Goal: Task Accomplishment & Management: Use online tool/utility

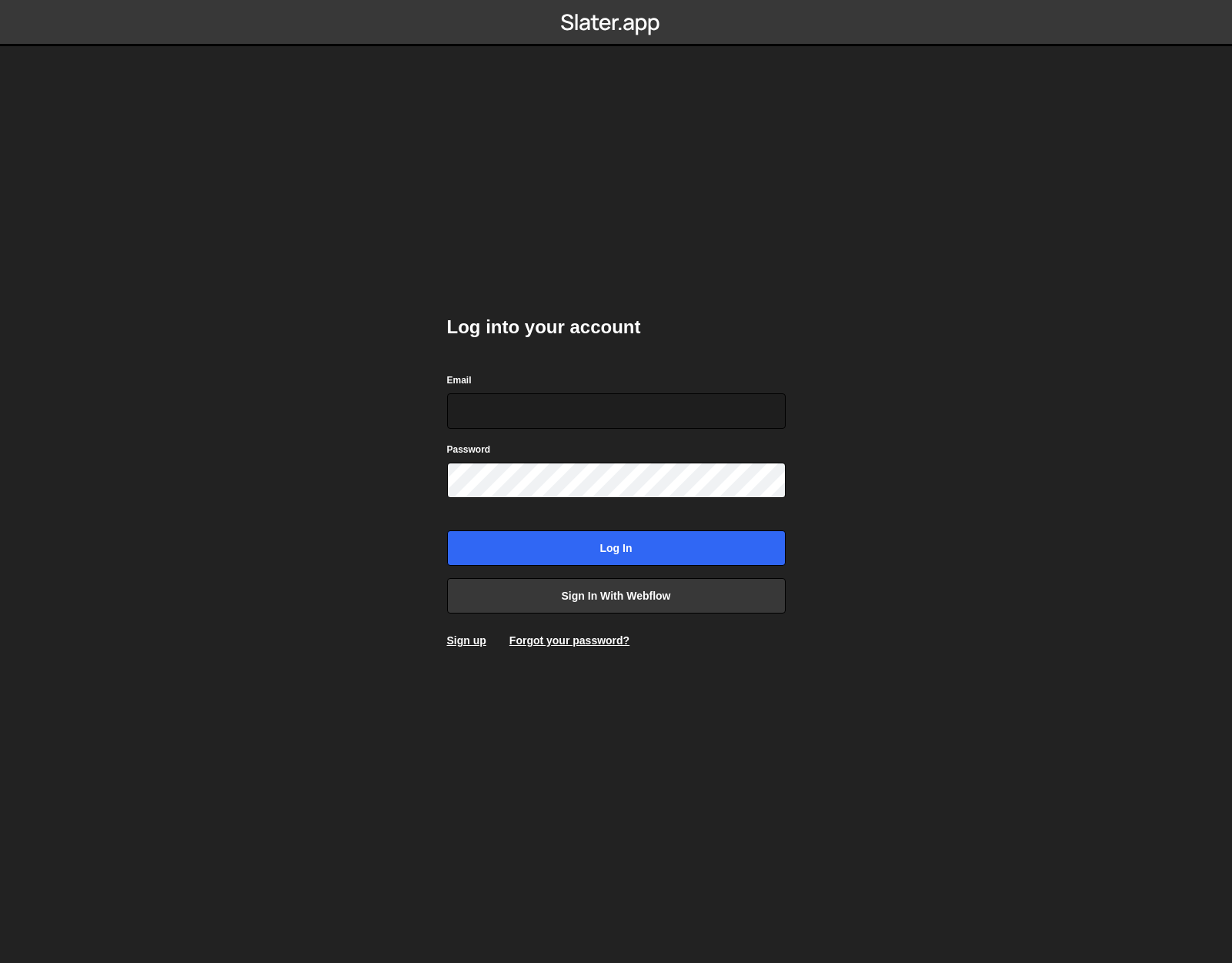
click at [329, 482] on body "Log into your account Email Password Log in Sign in with Webflow Sign up Forgot…" at bounding box center [616, 482] width 1232 height 963
click at [617, 594] on link "Sign in with Webflow" at bounding box center [616, 596] width 338 height 35
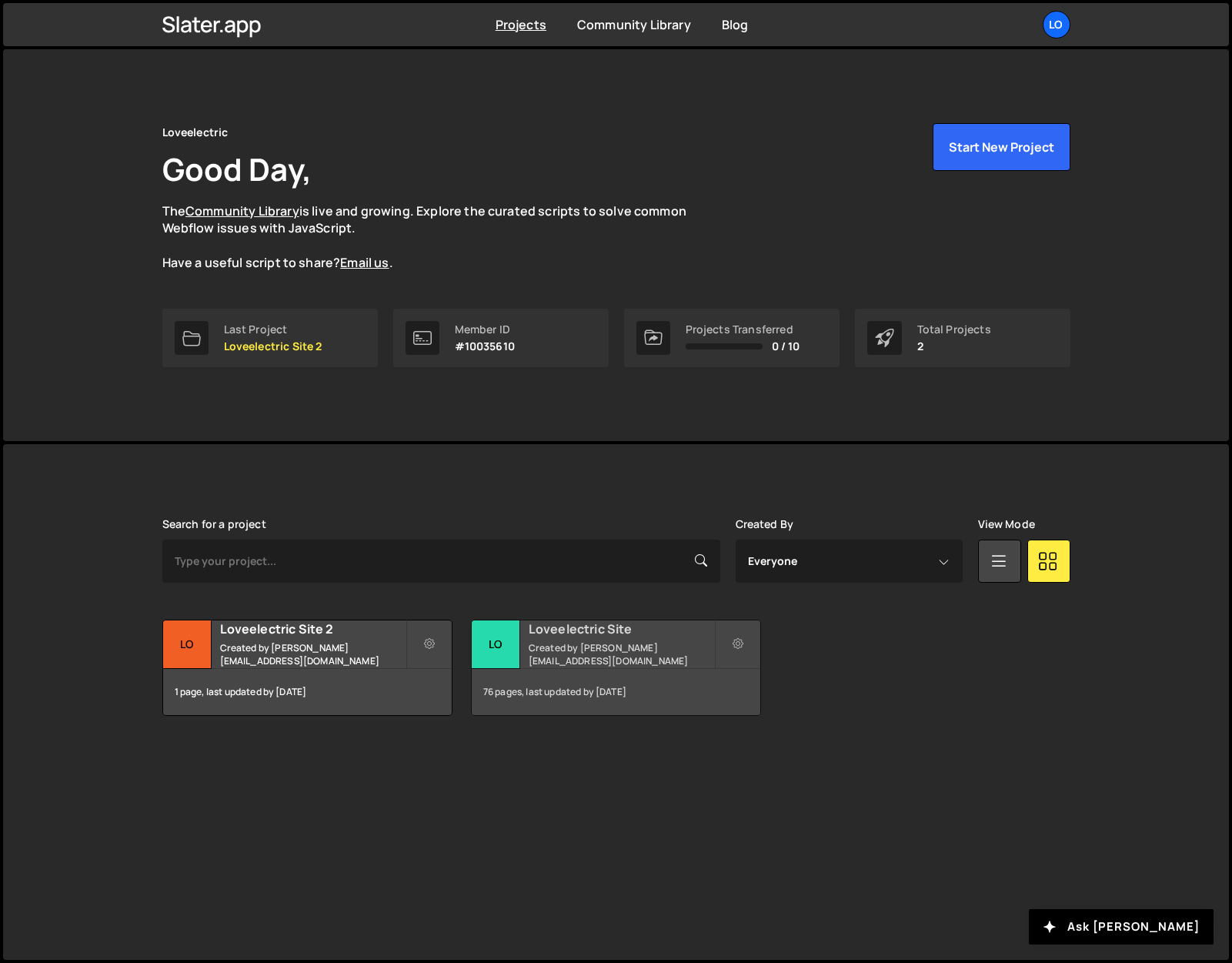
click at [616, 620] on link "Lo Loveelectric Site Created by james@loveelectric.cars 76 pages, last updated …" at bounding box center [616, 668] width 290 height 97
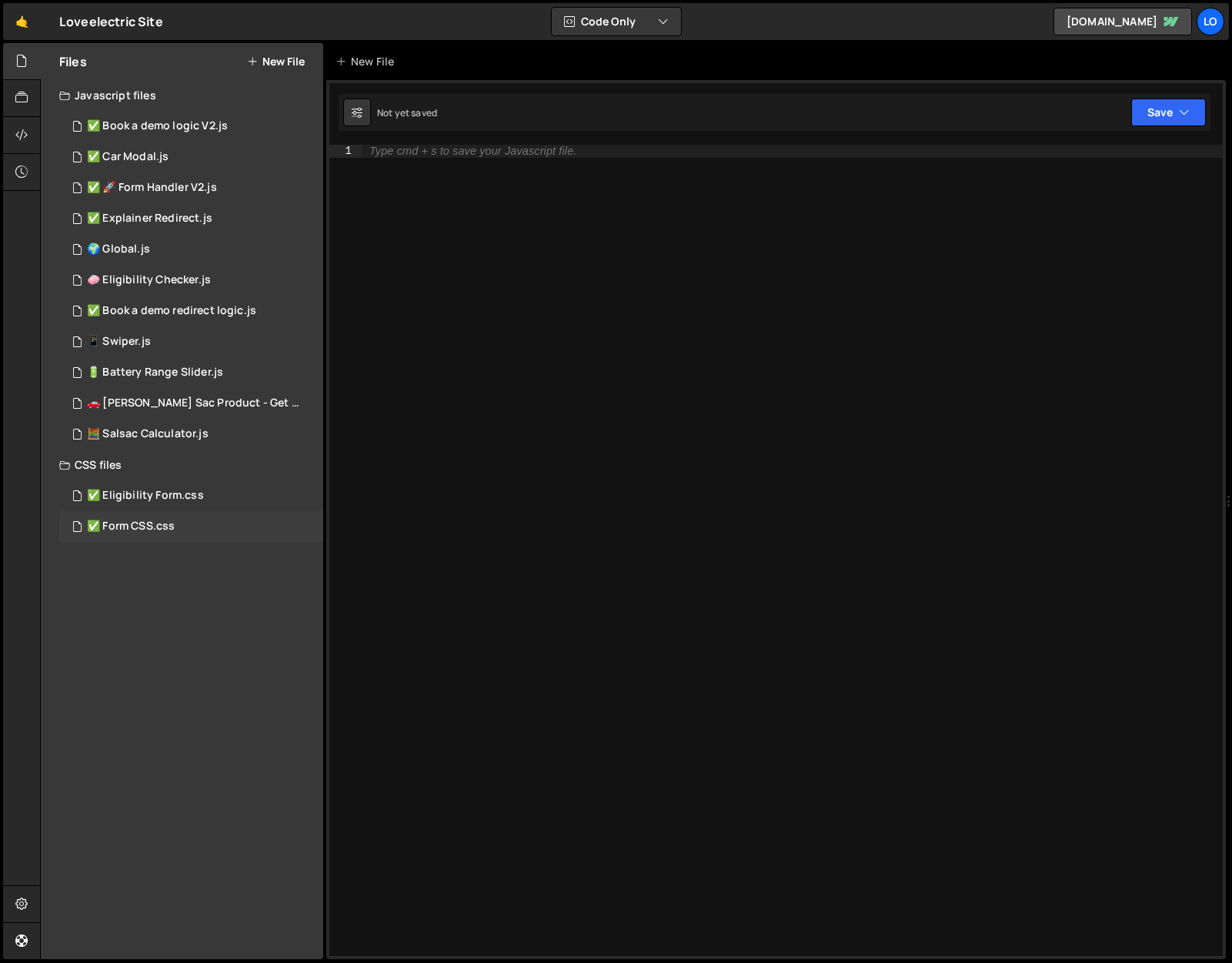
click at [158, 521] on div "✅ Form CSS.css" at bounding box center [131, 526] width 87 height 14
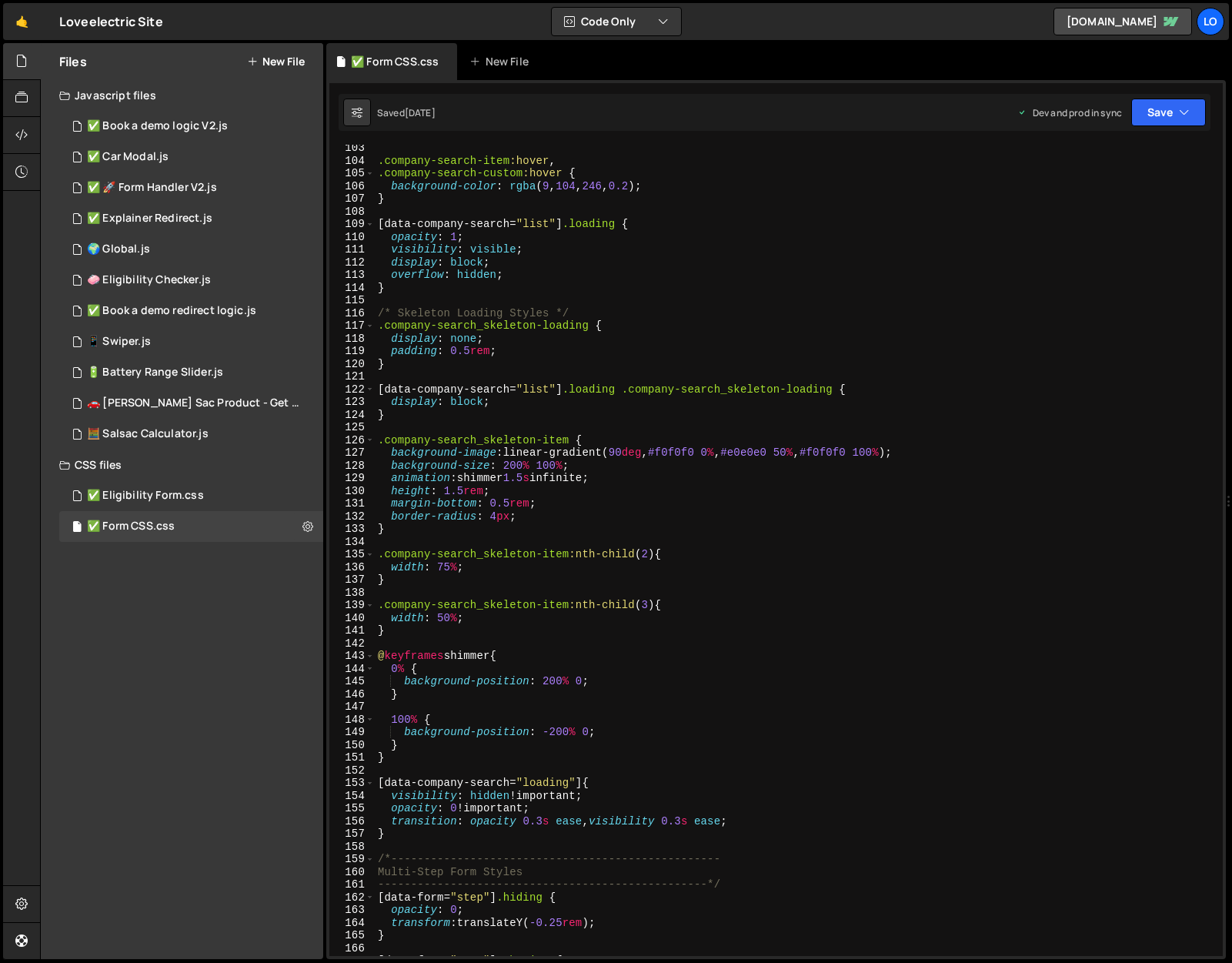
scroll to position [1299, 0]
type textarea "border-radius: 4px;"
click at [512, 516] on div ".company-search-item :hover , .company-search-custom :hover { background-color …" at bounding box center [795, 560] width 842 height 837
drag, startPoint x: 544, startPoint y: 512, endPoint x: 321, endPoint y: 514, distance: 223.0
click at [321, 514] on div "Files New File Javascript files 1 ✅ Book a demo logic V2.js 0 2 ✅ Car Modal.js …" at bounding box center [636, 501] width 1192 height 917
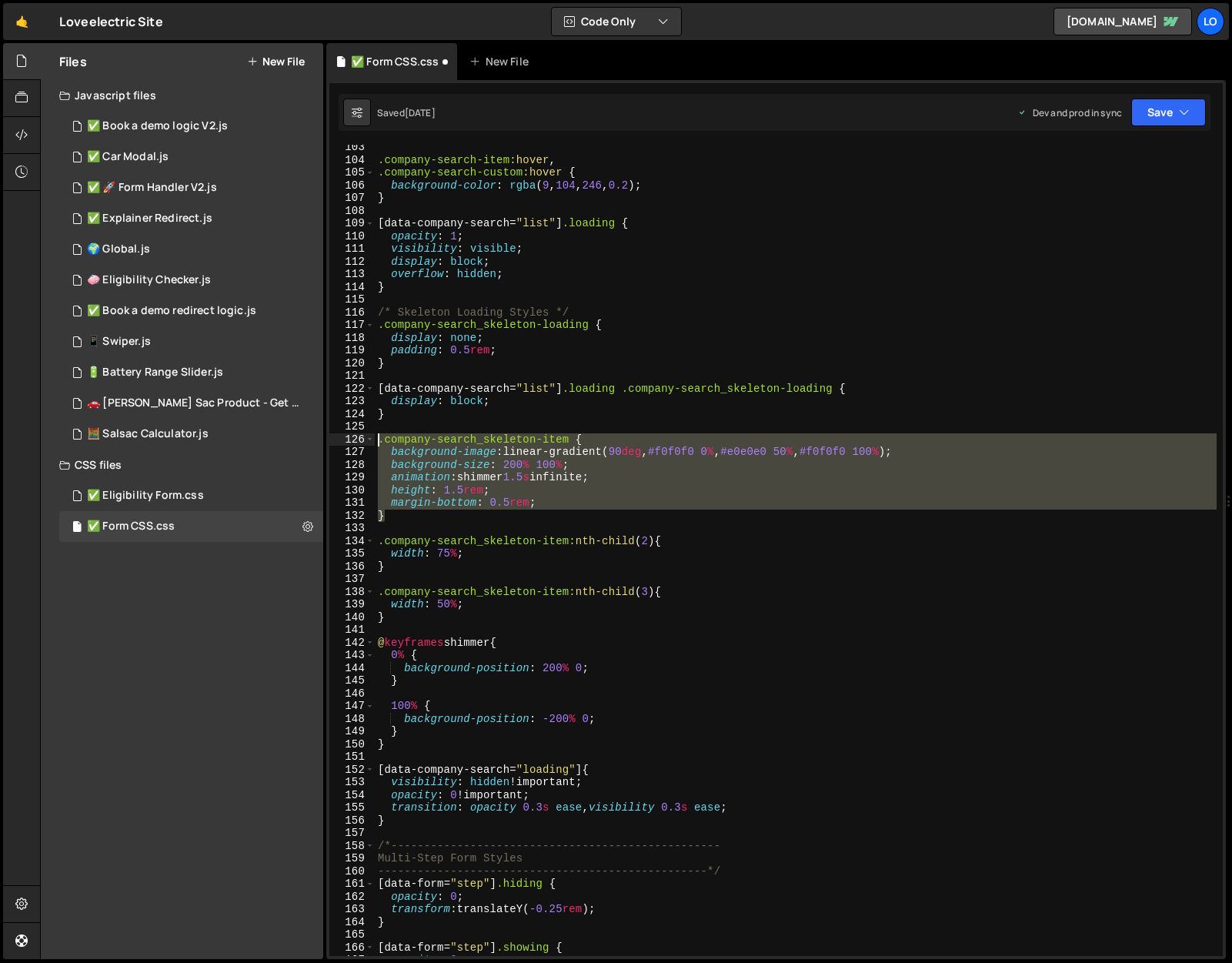
drag, startPoint x: 406, startPoint y: 518, endPoint x: 352, endPoint y: 433, distance: 100.7
click at [352, 433] on div "margin-bottom: 0.5rem; 103 104 105 106 107 108 109 110 111 112 113 114 115 116 …" at bounding box center [777, 550] width 894 height 811
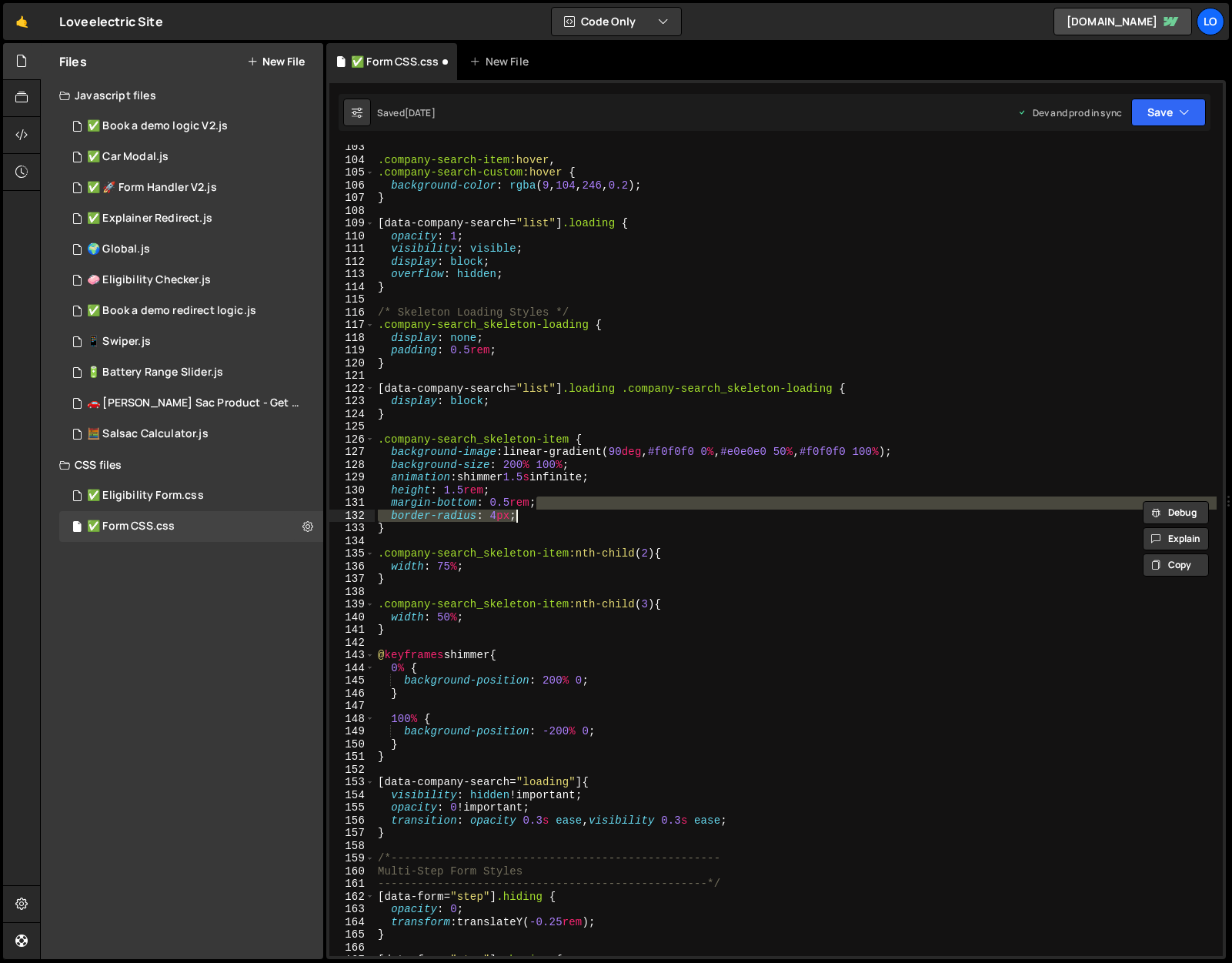
click at [748, 567] on div ".company-search-item :hover , .company-search-custom :hover { background-color …" at bounding box center [795, 560] width 842 height 837
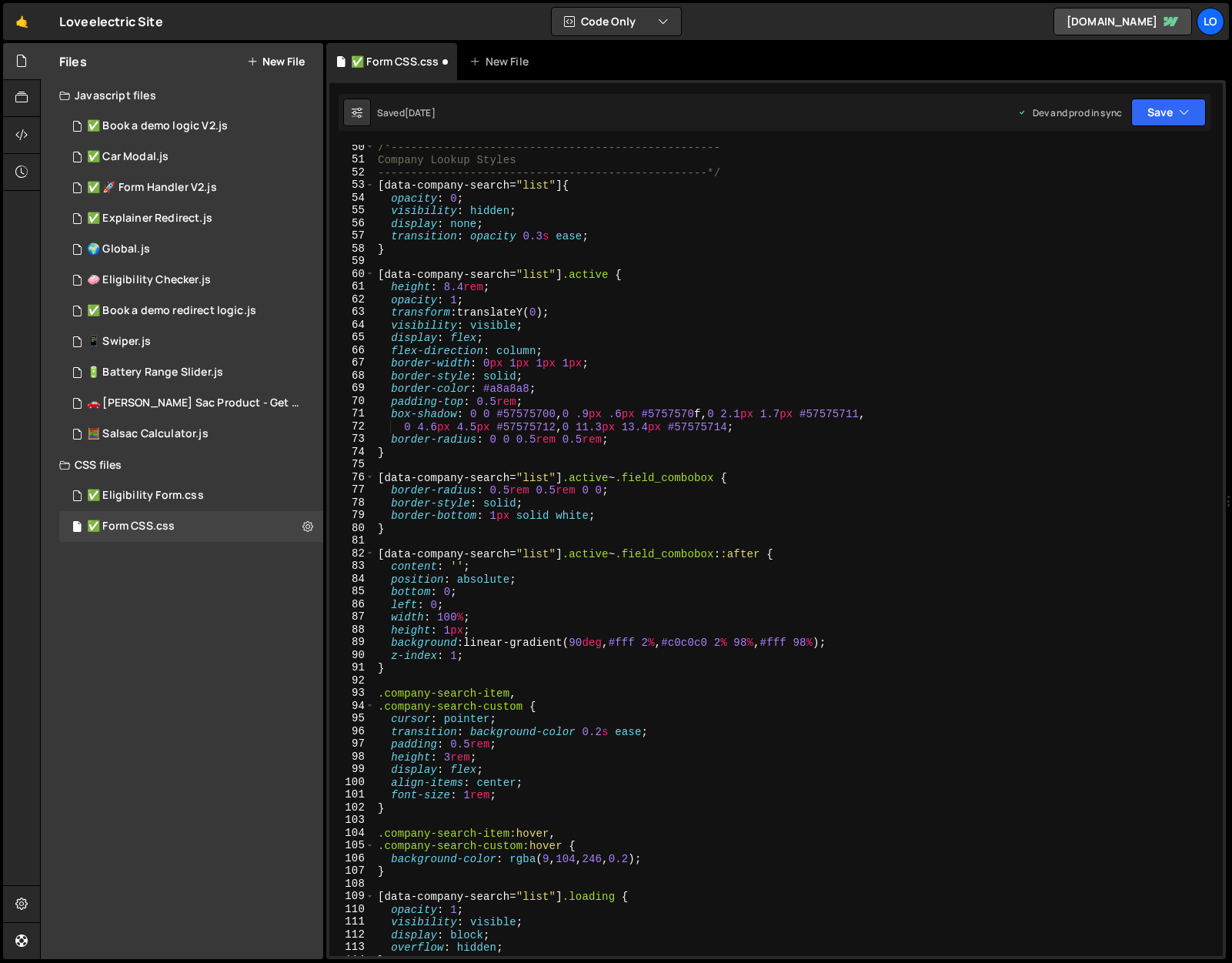
scroll to position [624, 0]
drag, startPoint x: 596, startPoint y: 494, endPoint x: 491, endPoint y: 491, distance: 105.0
click at [491, 491] on div "/*-------------------------------------------------- Company Lookup Styles ----…" at bounding box center [795, 561] width 842 height 837
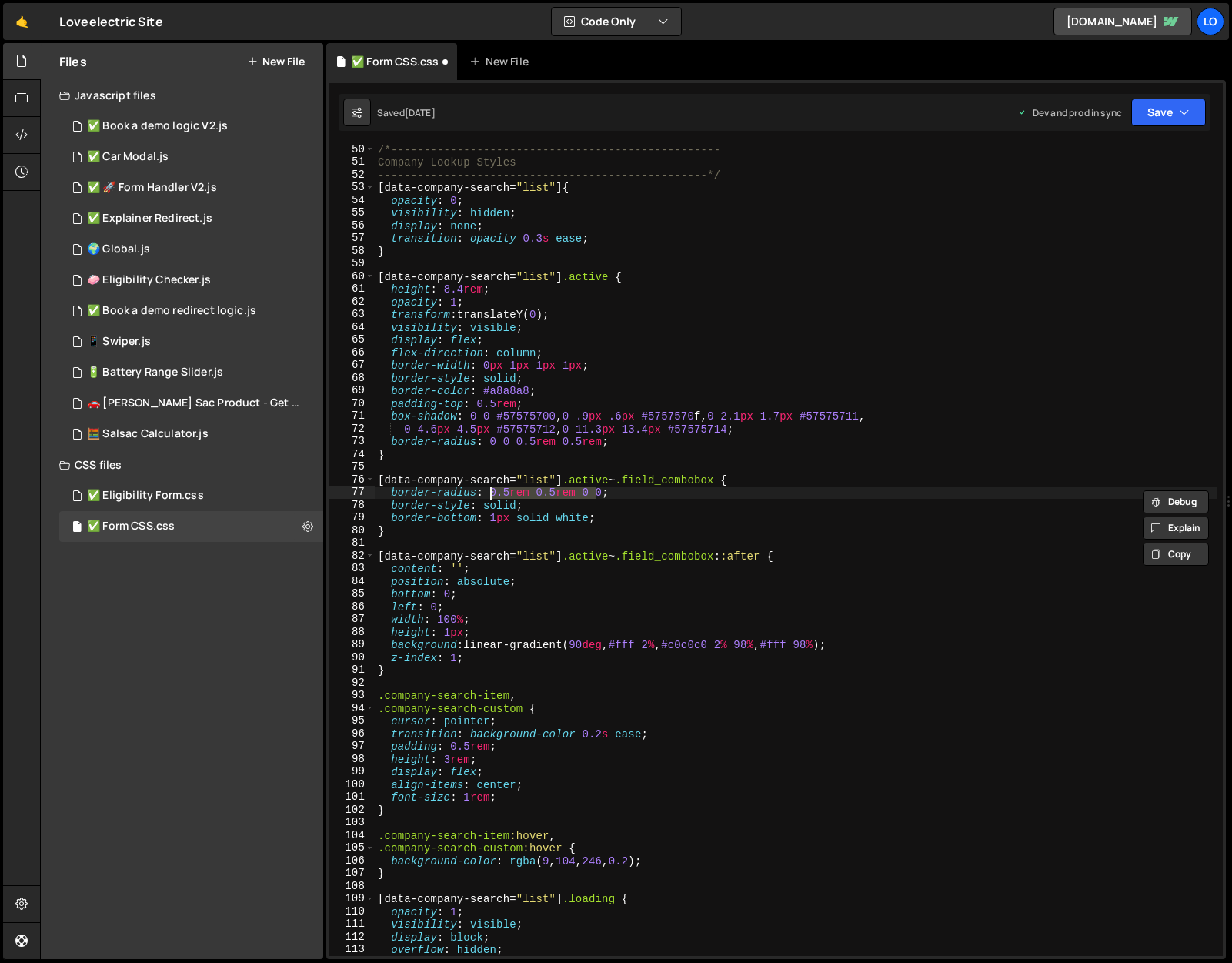
click at [596, 431] on div "/*-------------------------------------------------- Company Lookup Styles ----…" at bounding box center [795, 561] width 842 height 837
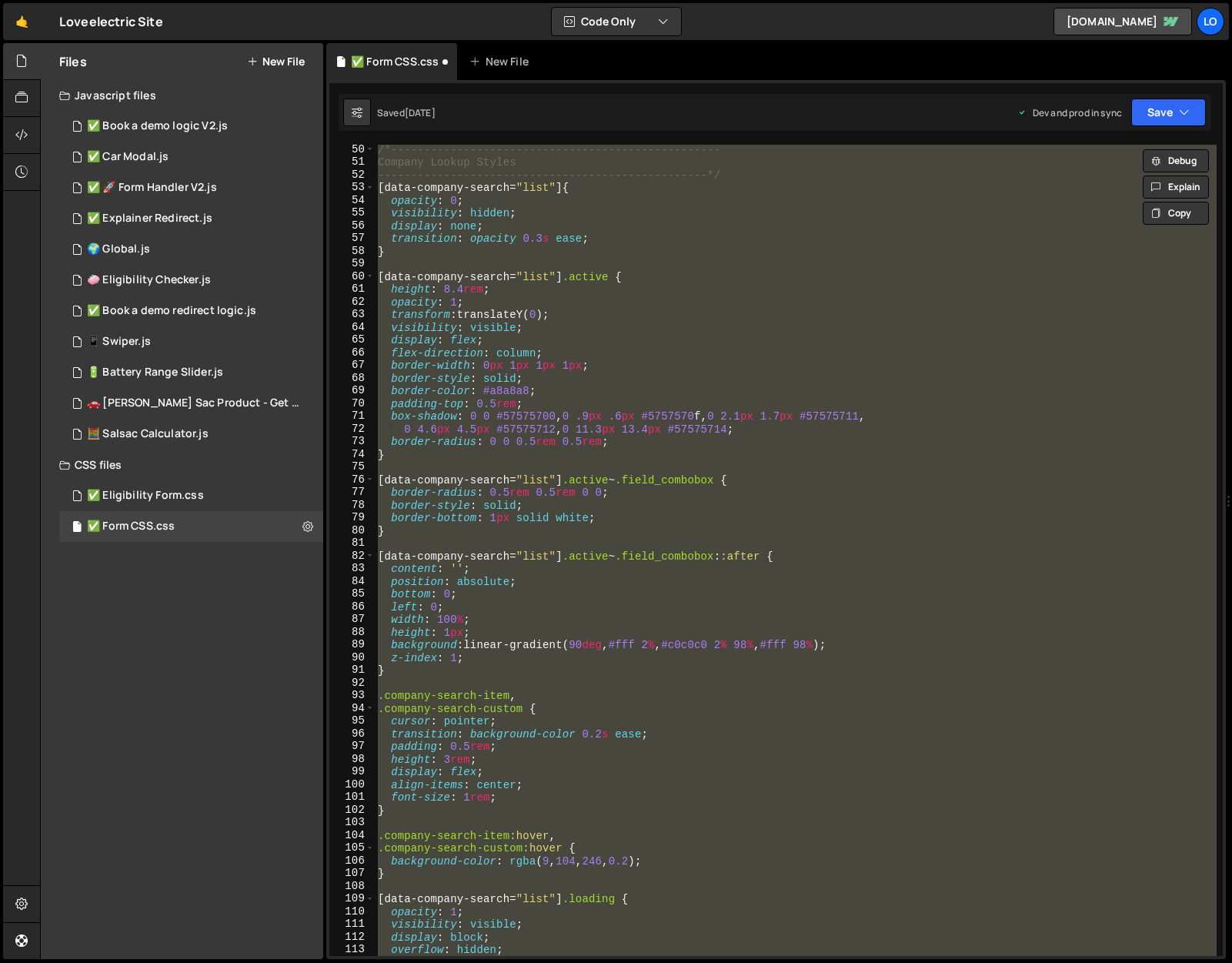
click at [531, 512] on div "/*-------------------------------------------------- Company Lookup Styles ----…" at bounding box center [795, 550] width 842 height 811
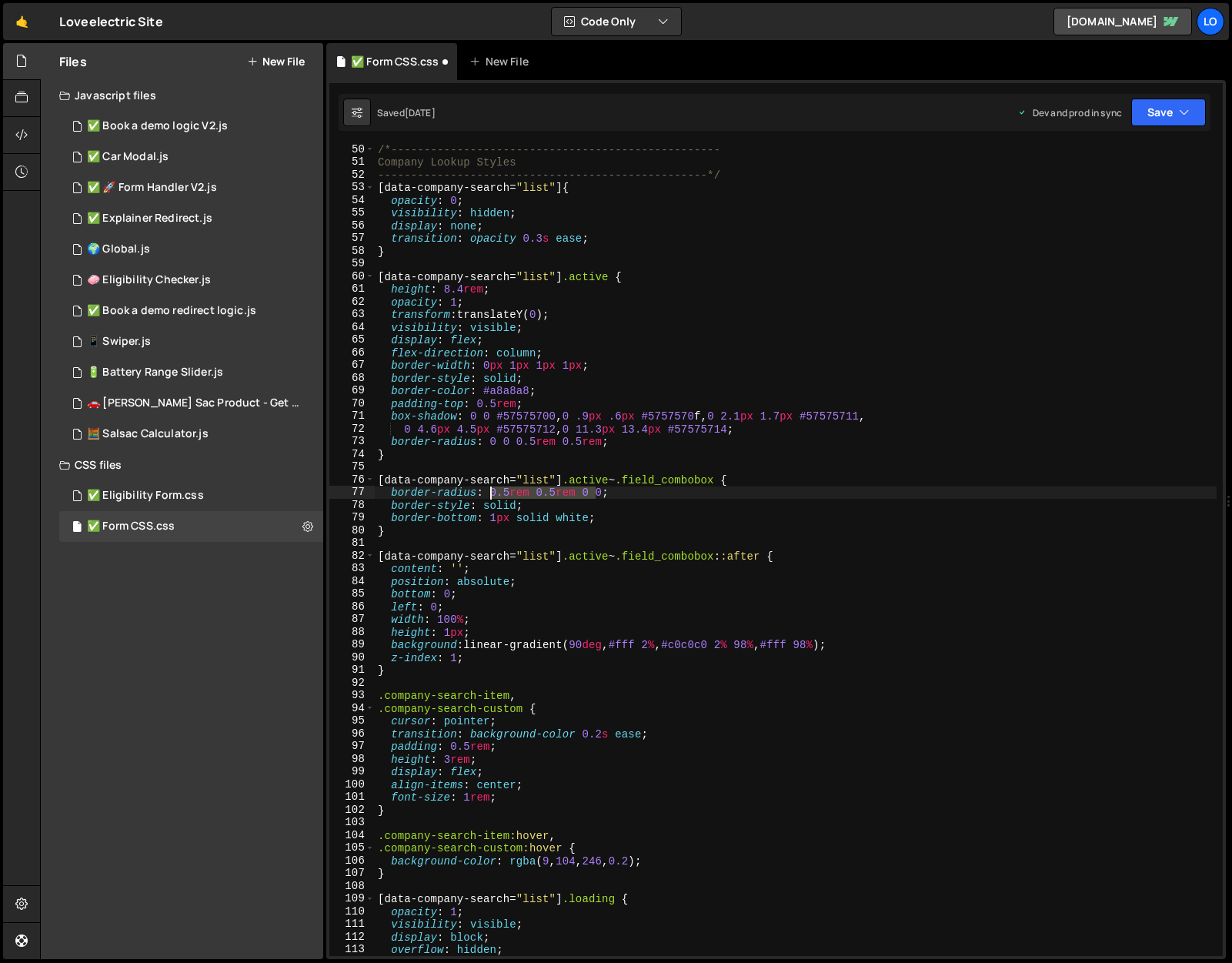
drag, startPoint x: 594, startPoint y: 496, endPoint x: 493, endPoint y: 496, distance: 101.0
click at [493, 496] on div "/*-------------------------------------------------- Company Lookup Styles ----…" at bounding box center [795, 561] width 842 height 837
click at [1160, 119] on button "Save" at bounding box center [1169, 112] width 74 height 28
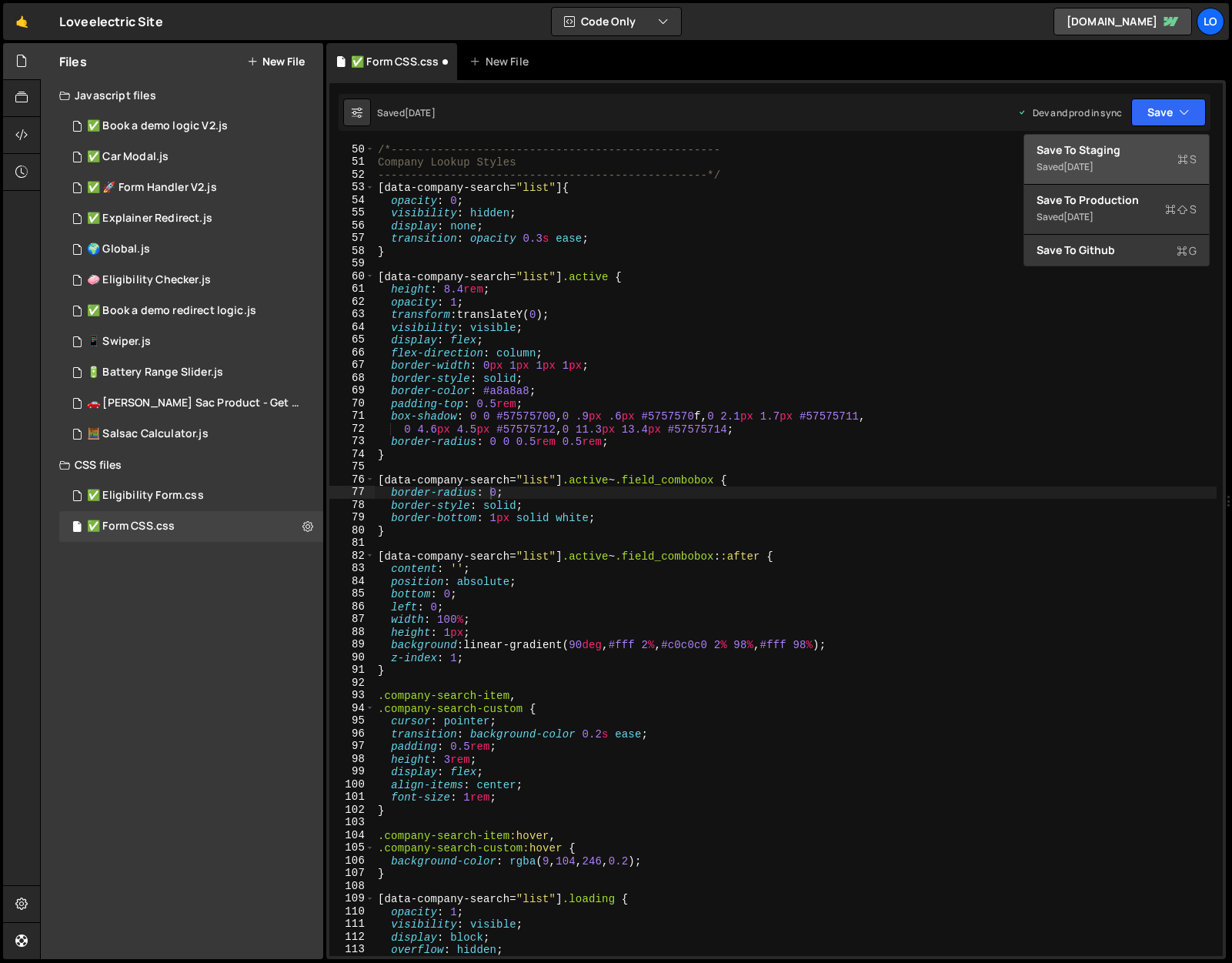
click at [1147, 149] on div "Save to Staging S" at bounding box center [1117, 150] width 160 height 16
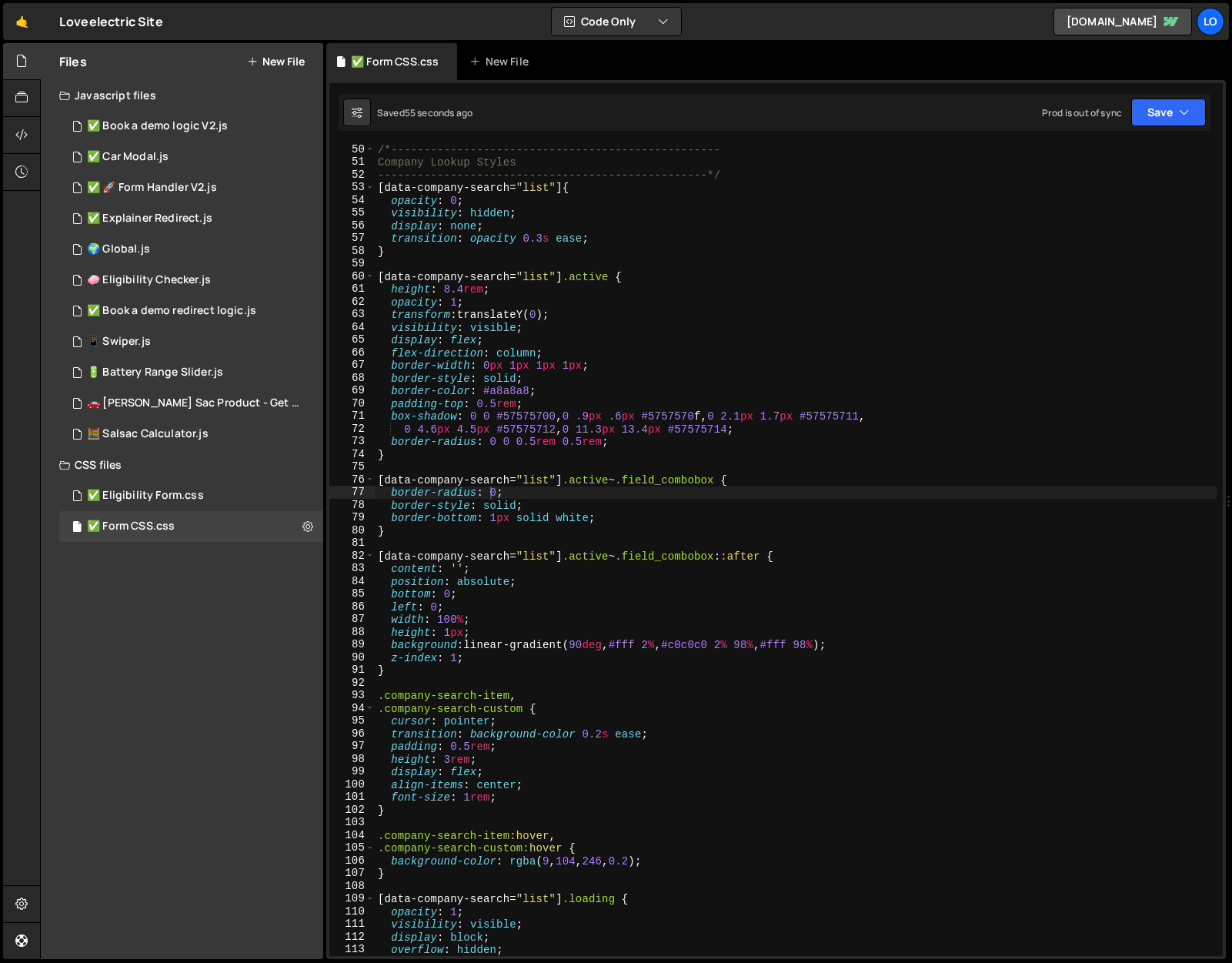
click at [598, 495] on div "/*-------------------------------------------------- Company Lookup Styles ----…" at bounding box center [795, 561] width 842 height 837
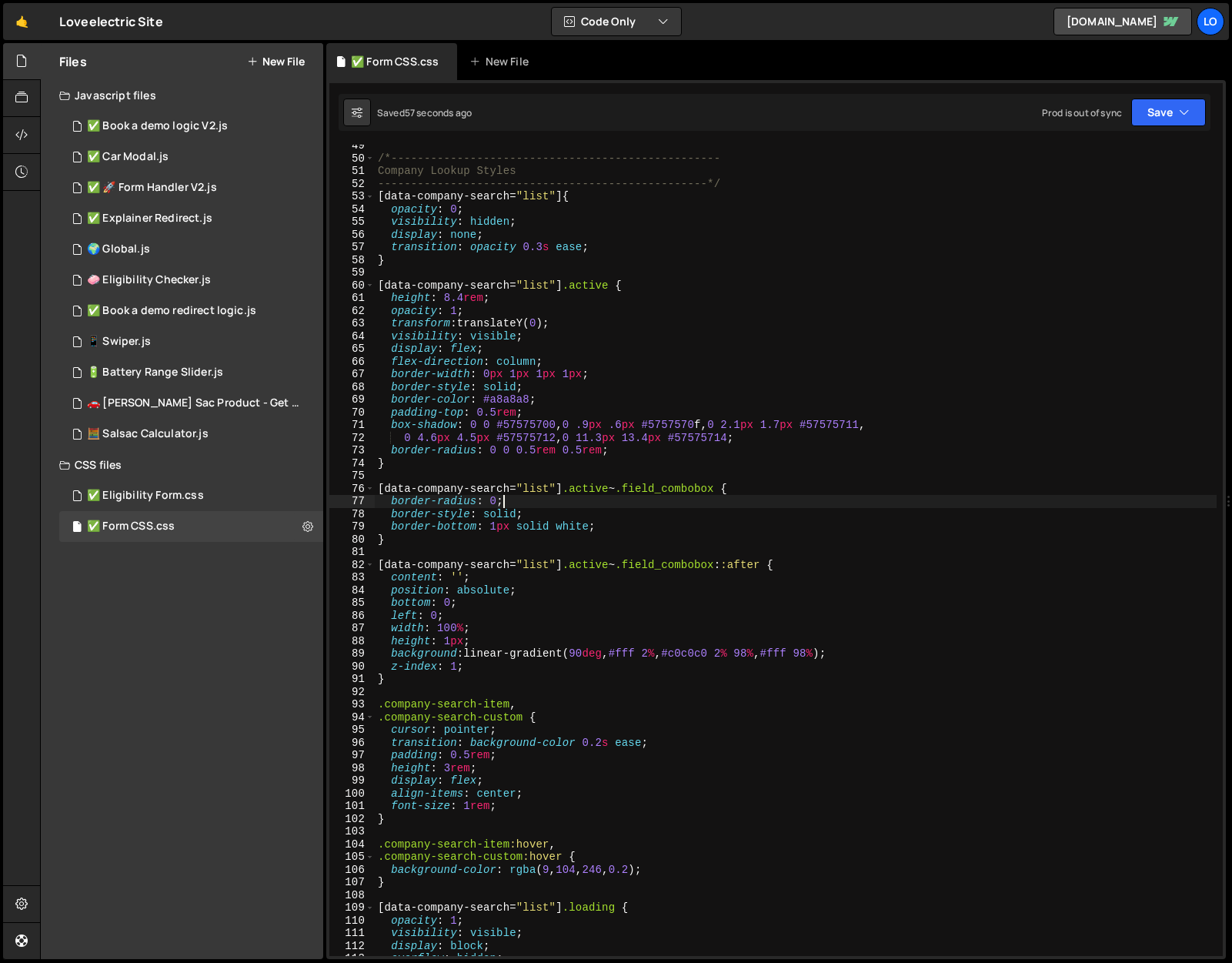
scroll to position [614, 0]
click at [1174, 109] on button "Save" at bounding box center [1169, 112] width 74 height 28
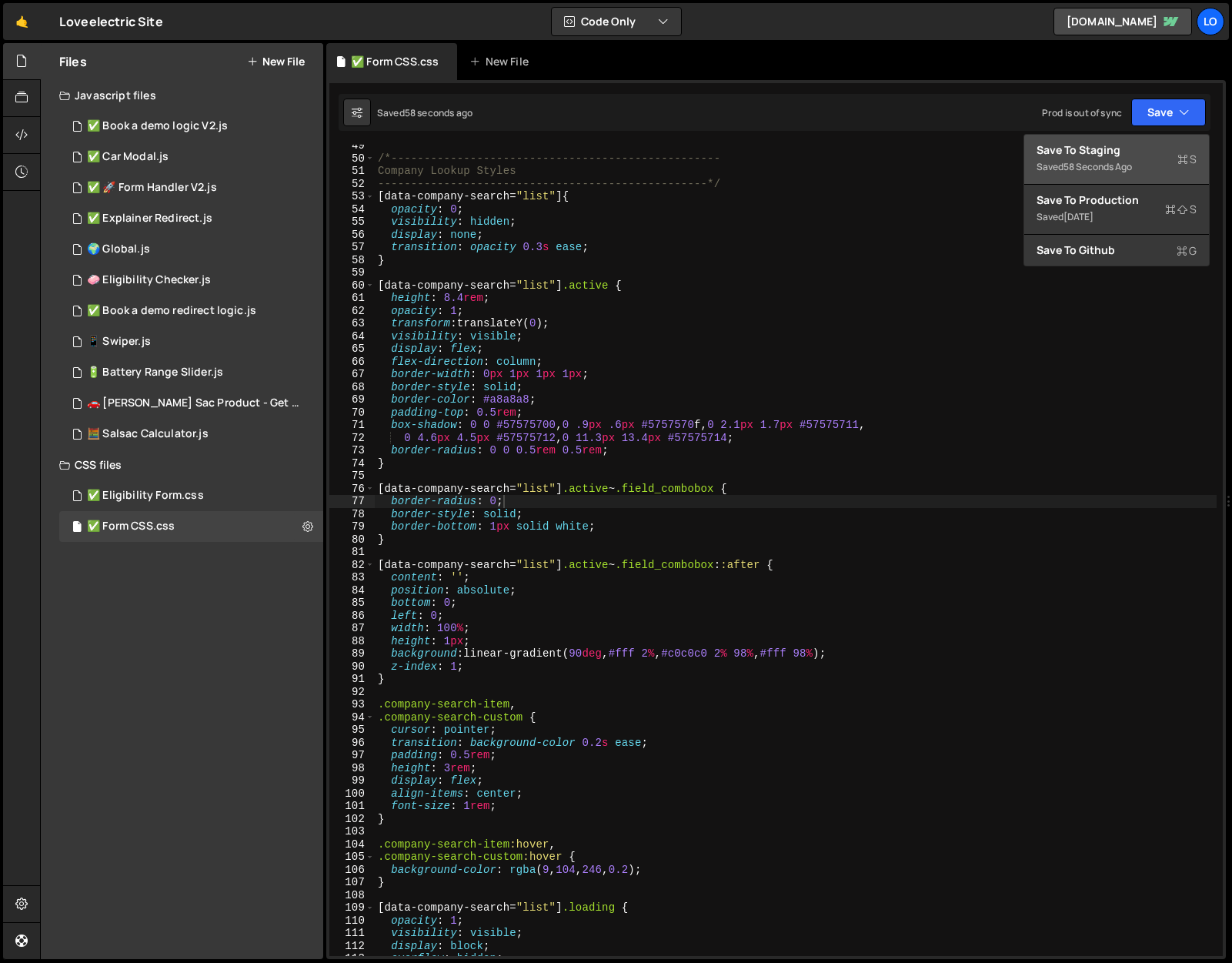
click at [1158, 144] on div "Save to Staging S" at bounding box center [1117, 150] width 160 height 16
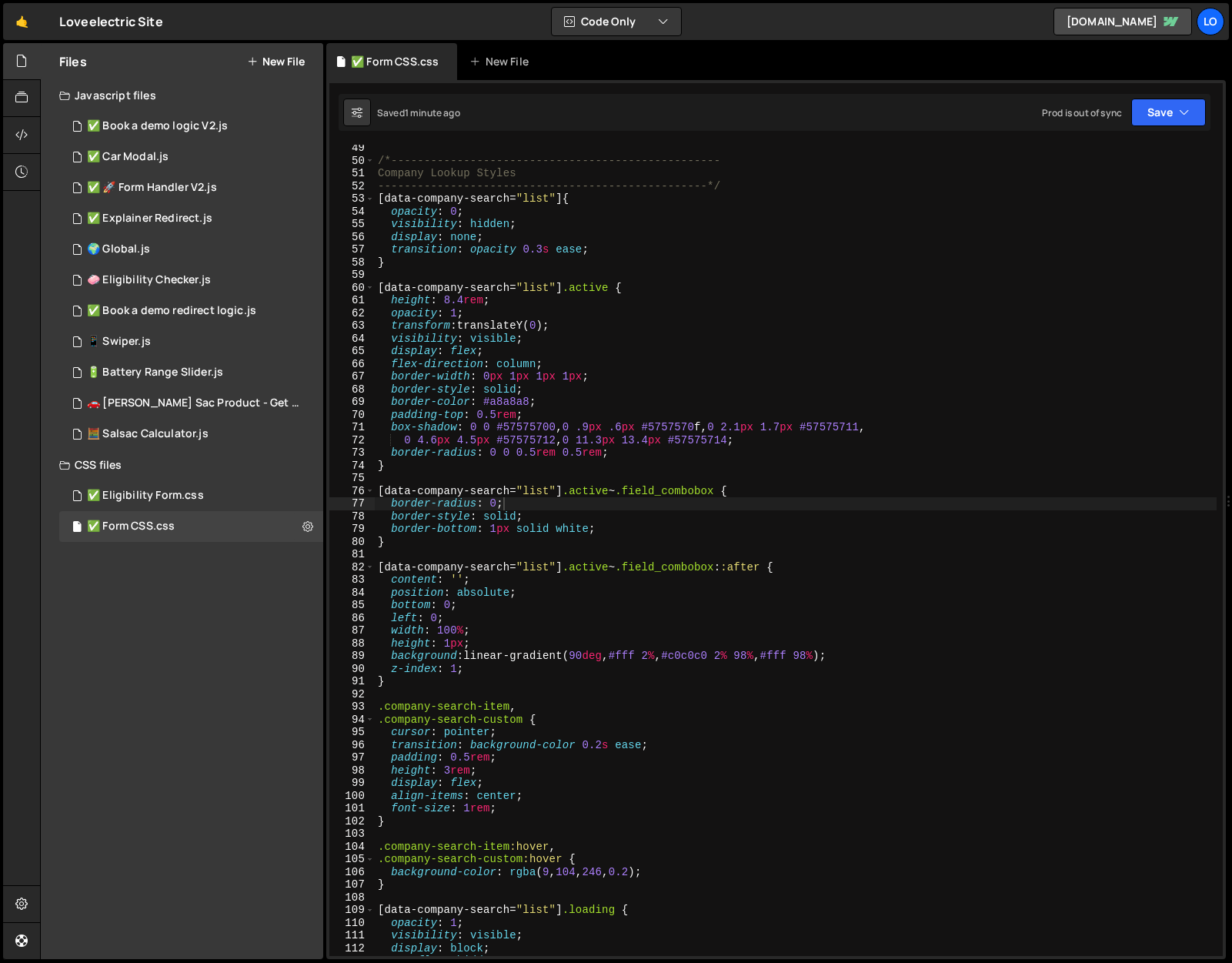
scroll to position [612, 0]
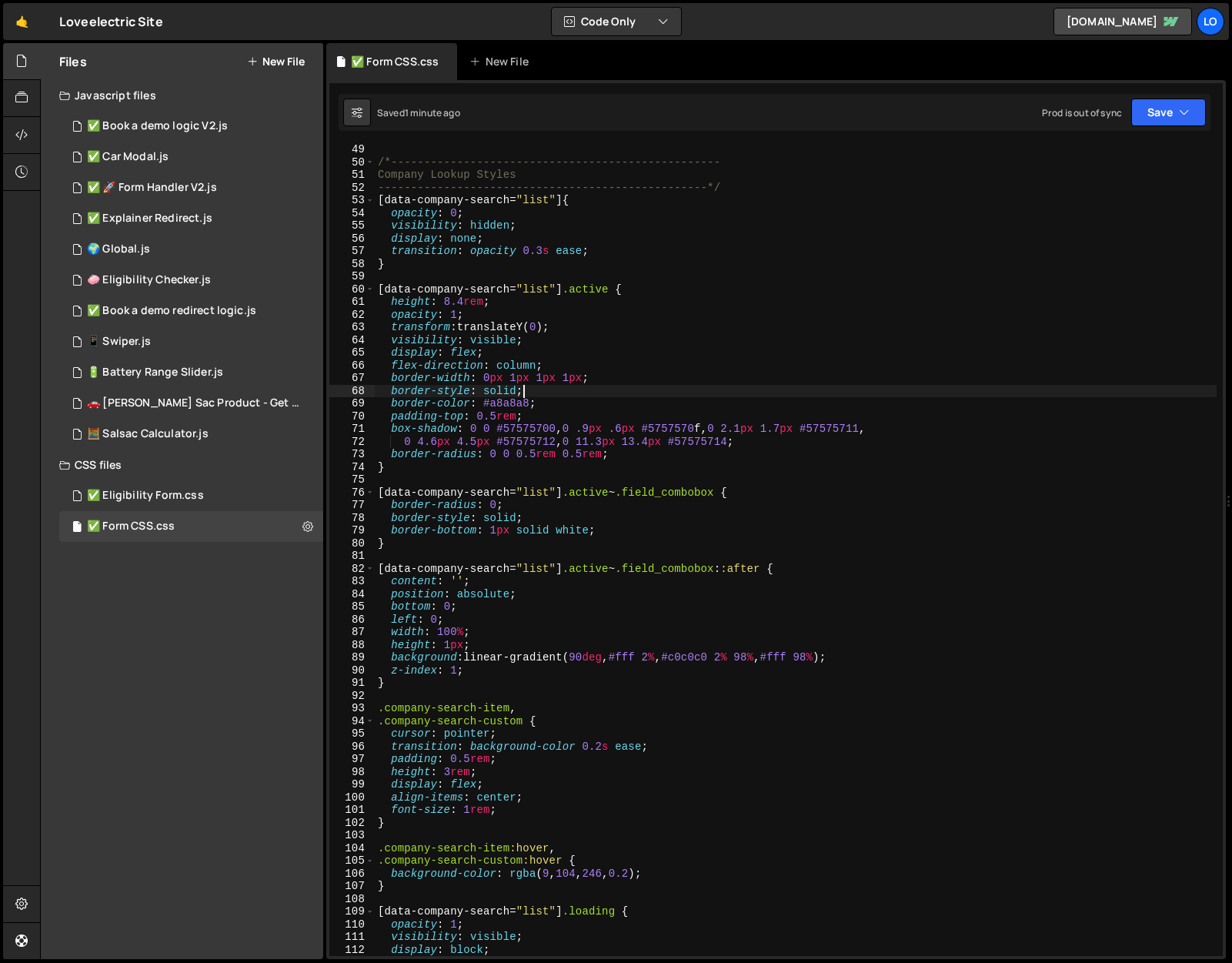
click at [581, 390] on div "/*-------------------------------------------------- Company Lookup Styles ----…" at bounding box center [795, 561] width 842 height 837
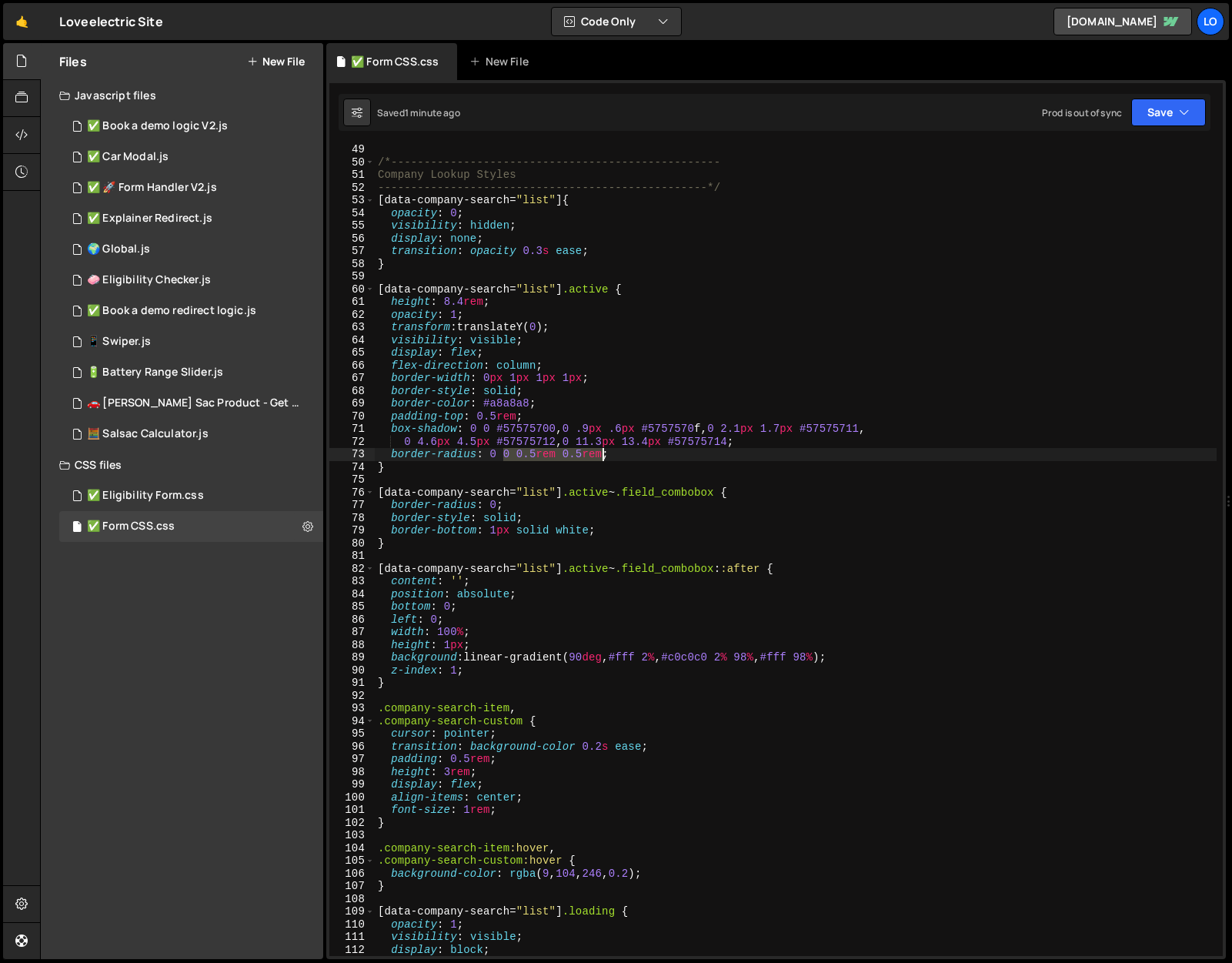
drag, startPoint x: 501, startPoint y: 455, endPoint x: 600, endPoint y: 452, distance: 99.0
click at [600, 452] on div "/*-------------------------------------------------- Company Lookup Styles ----…" at bounding box center [795, 561] width 842 height 837
click at [535, 417] on div "/*-------------------------------------------------- Company Lookup Styles ----…" at bounding box center [795, 561] width 842 height 837
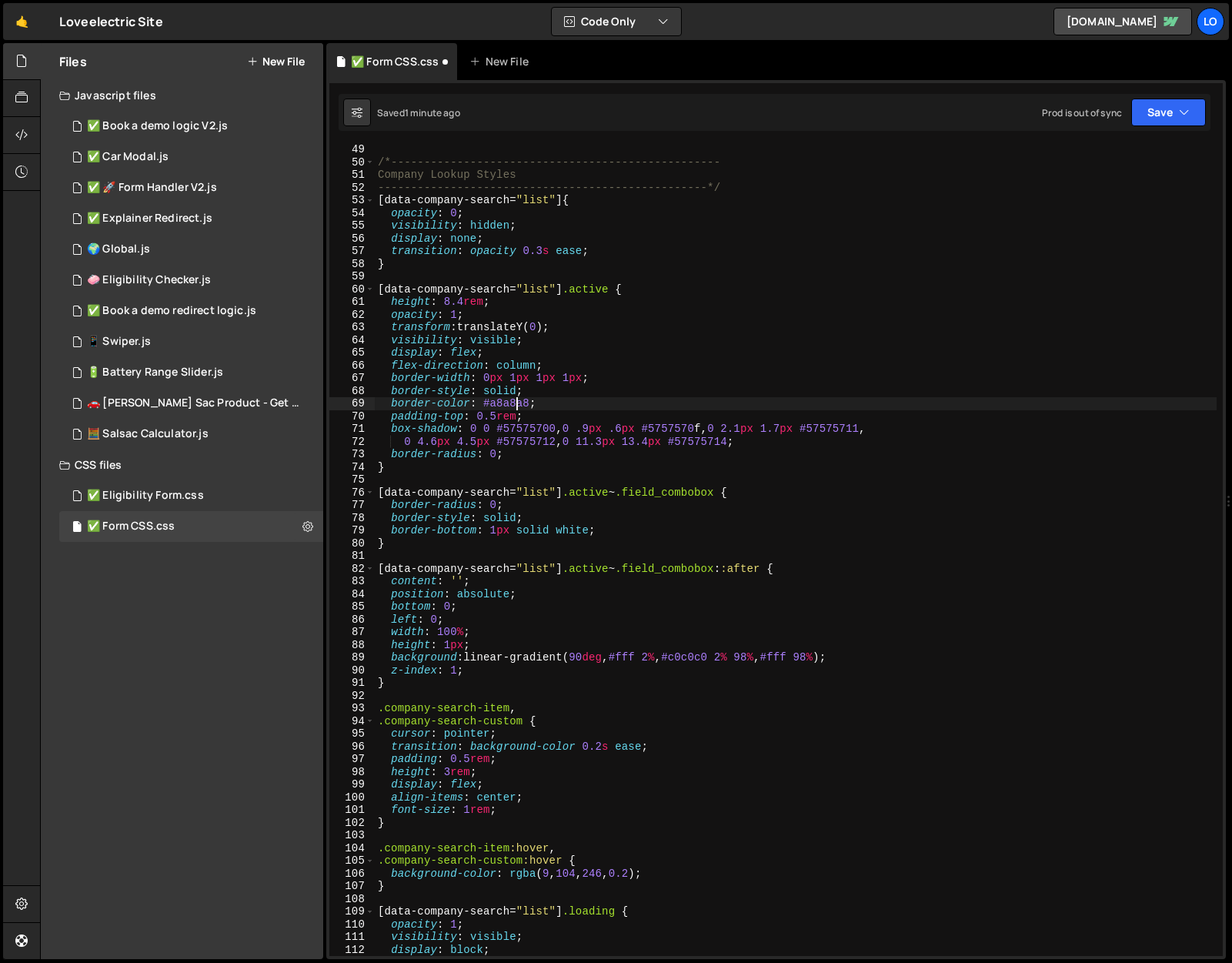
click at [514, 405] on div "/*-------------------------------------------------- Company Lookup Styles ----…" at bounding box center [795, 561] width 842 height 837
paste textarea "var(--_color-modes---text--text-primary)"
click at [600, 437] on div "/*-------------------------------------------------- Company Lookup Styles ----…" at bounding box center [795, 561] width 842 height 837
type textarea "0 4.6px 4.5px #57575712, 0 11.3px 13.4px #57575714;"
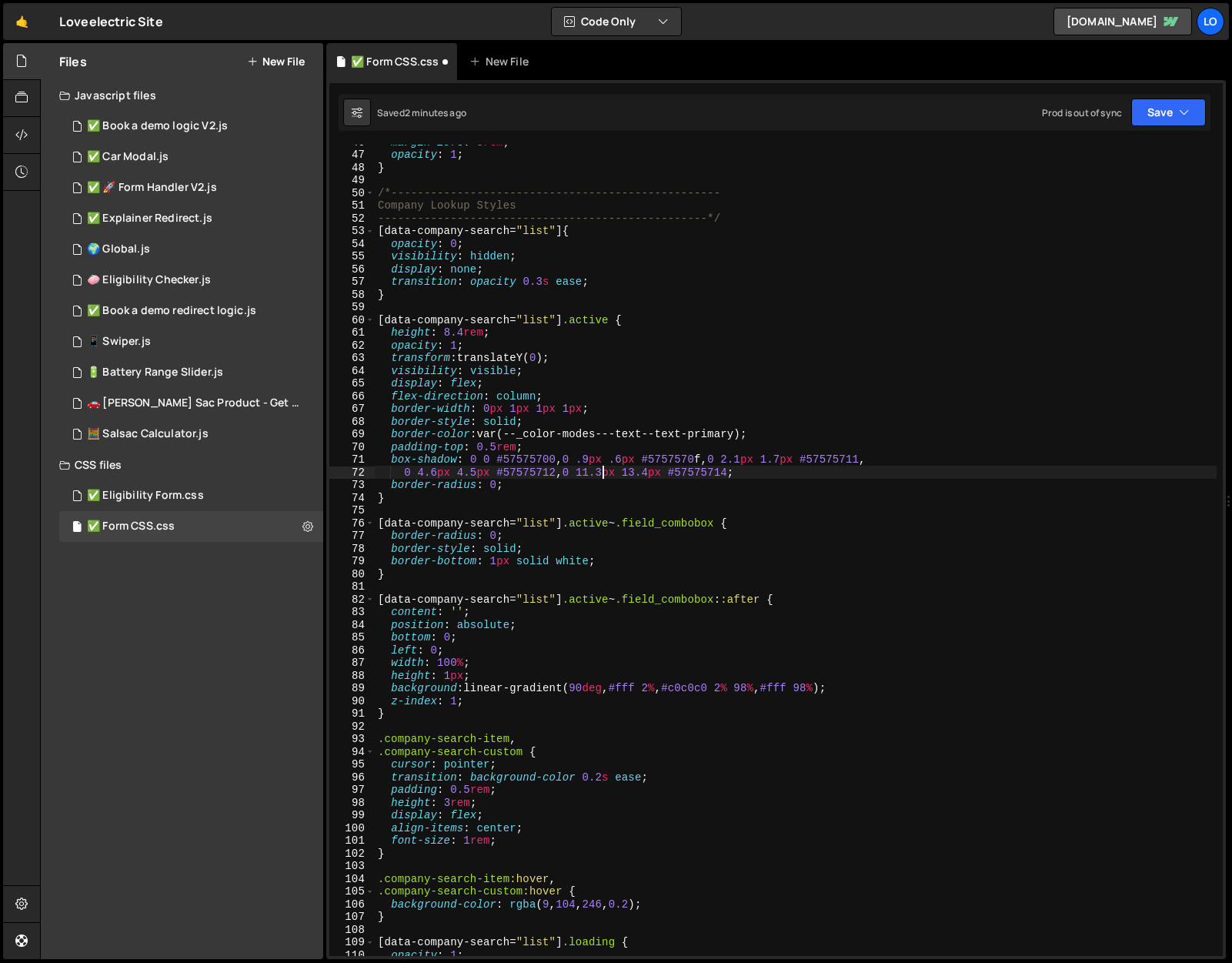
scroll to position [580, 0]
click at [1151, 114] on button "Save" at bounding box center [1169, 112] width 74 height 28
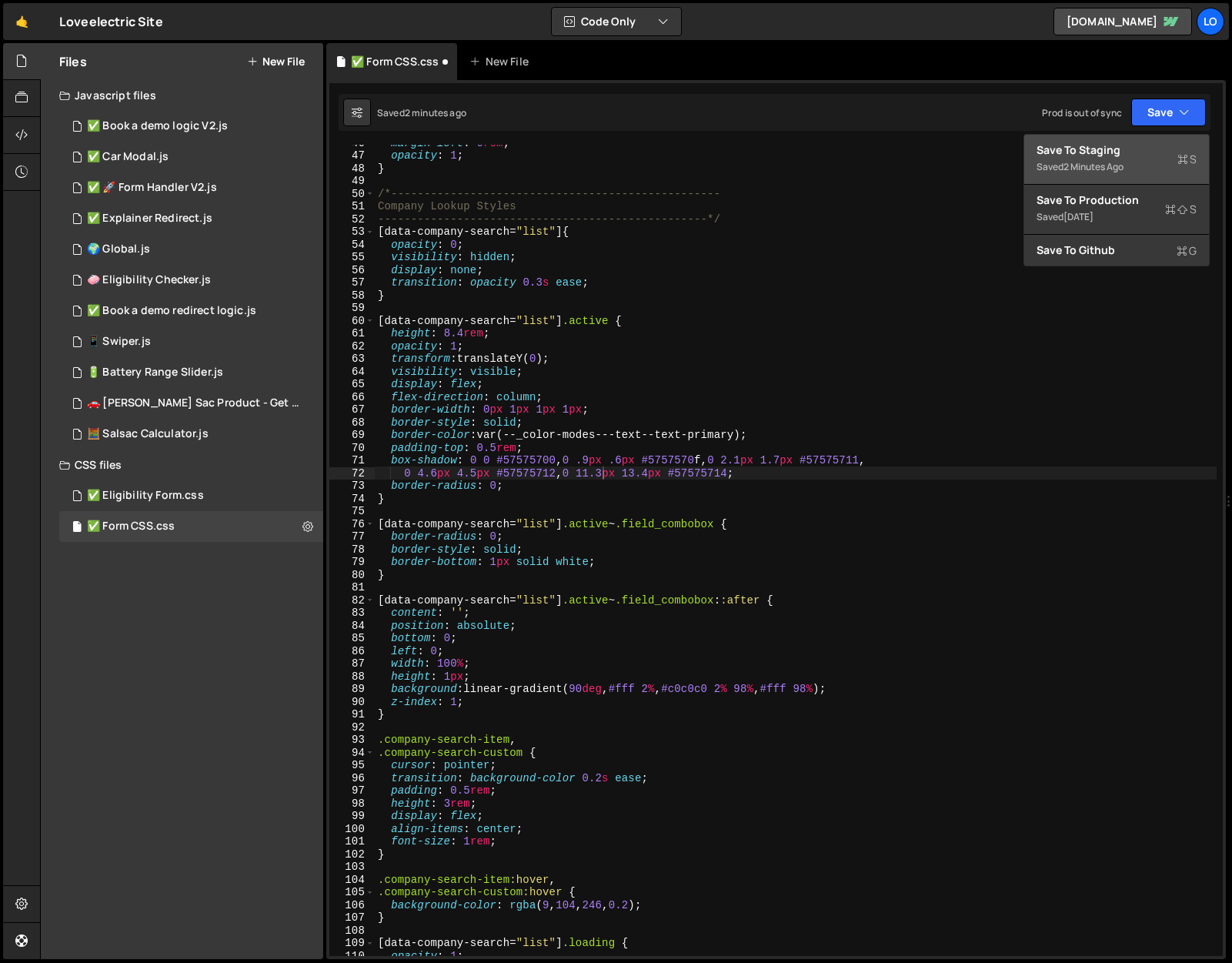
click at [1117, 162] on div "2 minutes ago" at bounding box center [1094, 166] width 60 height 13
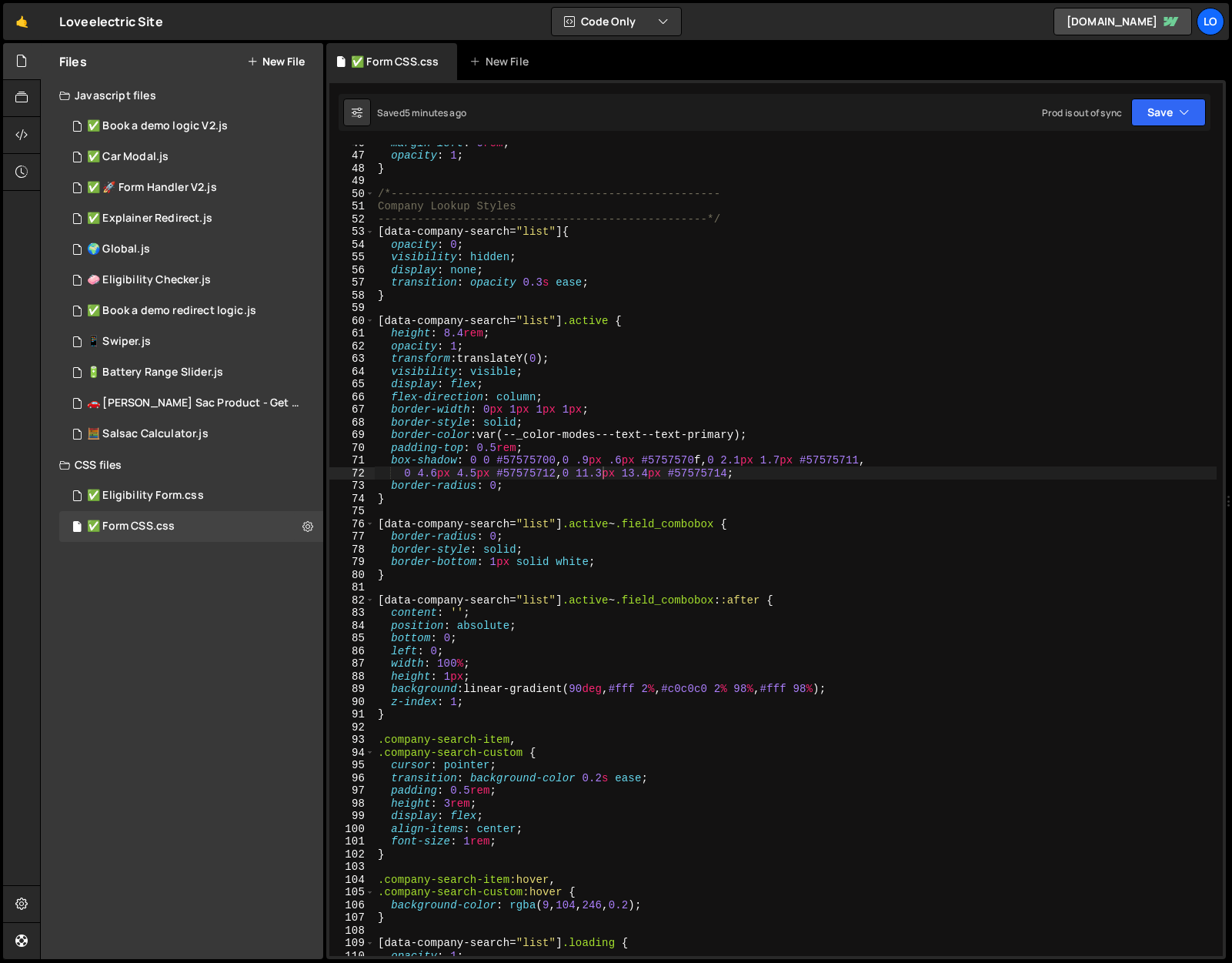
click at [247, 688] on div "Files New File Javascript files 1 ✅ Book a demo logic V2.js 0 2 ✅ Car Modal.js …" at bounding box center [182, 501] width 282 height 917
